Goal: Find specific page/section

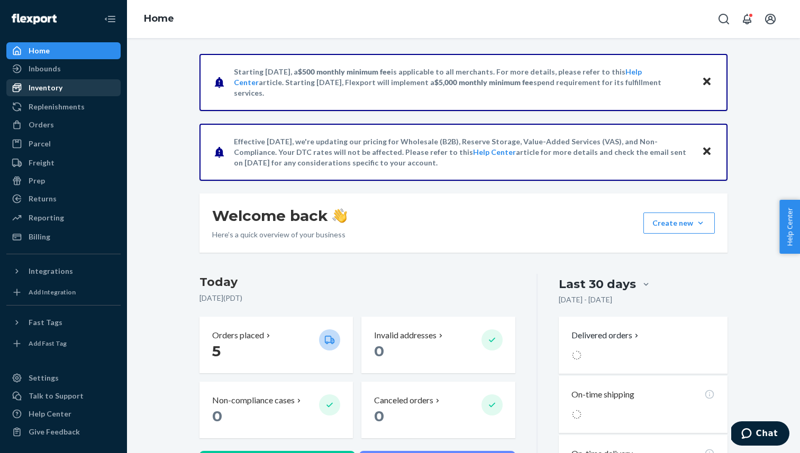
click at [72, 90] on div "Inventory" at bounding box center [63, 87] width 112 height 15
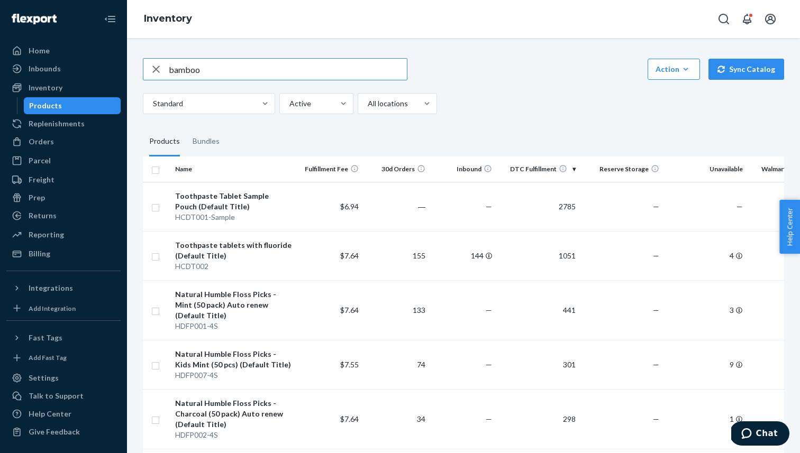
type input "bamboo"
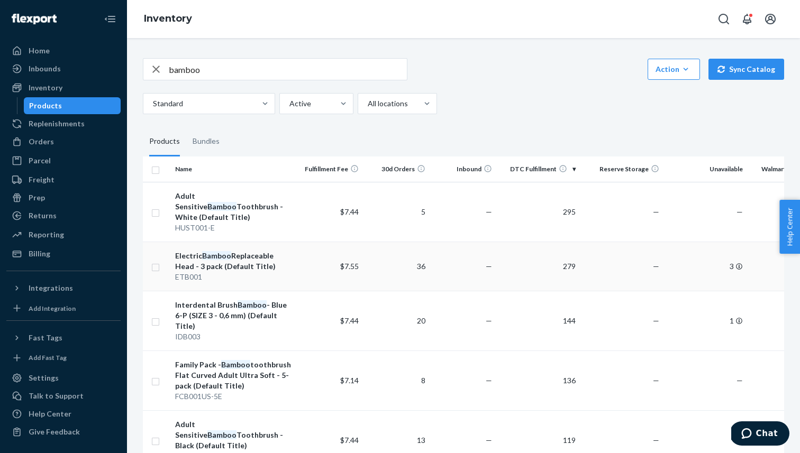
click at [255, 251] on div "Electric Bamboo Replaceable Head - 3 pack (Default Title)" at bounding box center [233, 261] width 117 height 21
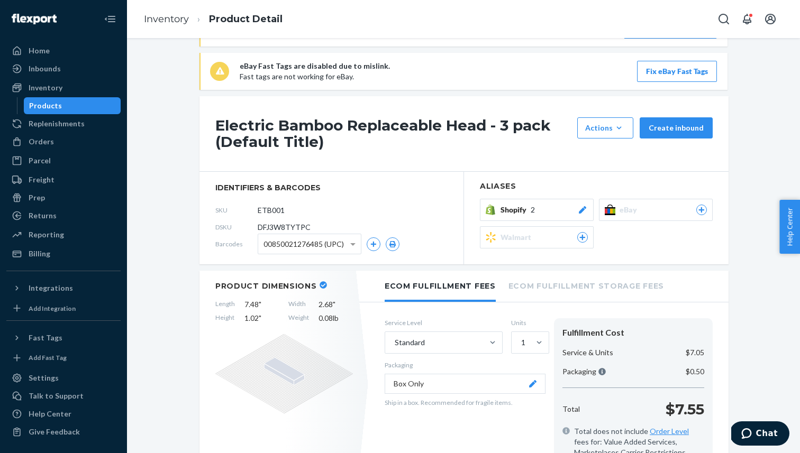
scroll to position [131, 0]
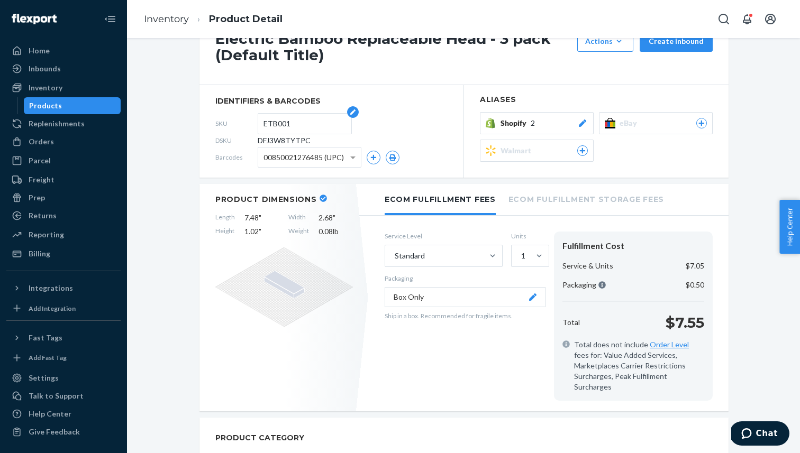
drag, startPoint x: 264, startPoint y: 123, endPoint x: 294, endPoint y: 126, distance: 30.3
click at [294, 126] on input "ETB001" at bounding box center [304, 124] width 83 height 20
click at [756, 140] on div "Walmart Fast Tags are disabled due to mislink. Fast tags are not working for Wa…" at bounding box center [463, 435] width 657 height 1024
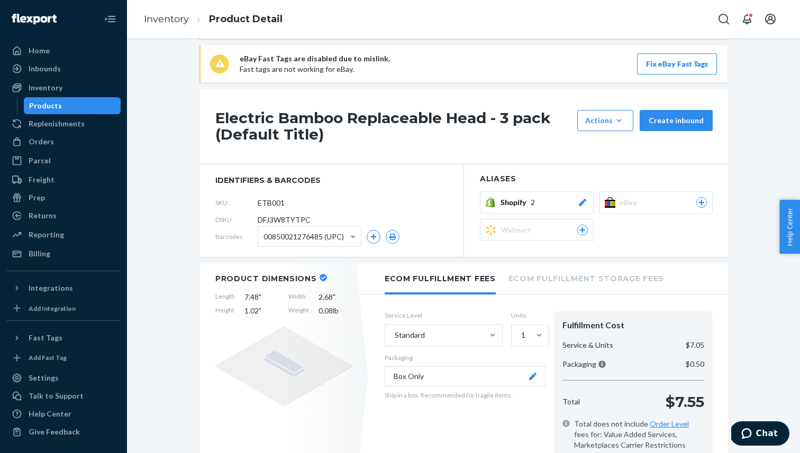
scroll to position [0, 0]
